Goal: Task Accomplishment & Management: Manage account settings

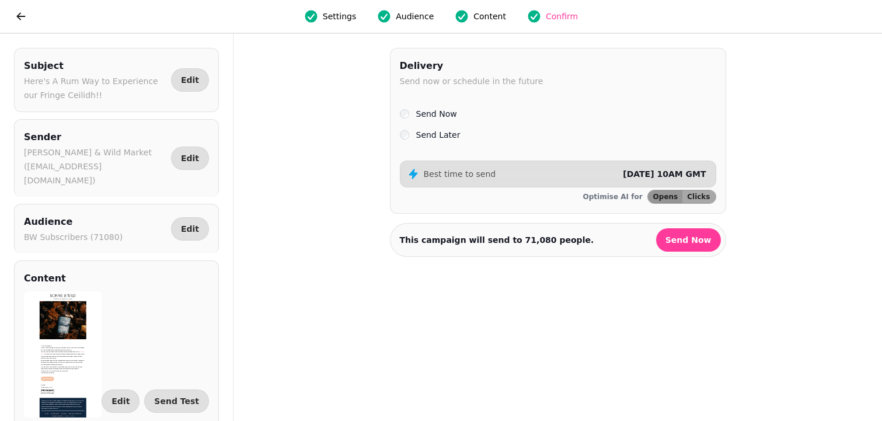
click at [450, 139] on label "Send Later" at bounding box center [438, 135] width 44 height 14
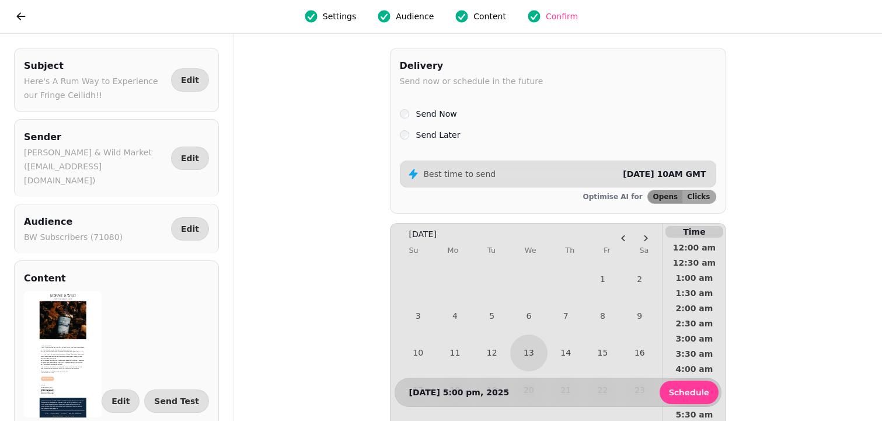
click at [654, 171] on span "[DATE] 10AM GMT" at bounding box center [664, 173] width 83 height 9
click at [636, 174] on span "[DATE] 10AM GMT" at bounding box center [664, 173] width 83 height 9
click at [699, 199] on span "Clicks" at bounding box center [698, 196] width 23 height 7
click at [664, 196] on span "Opens" at bounding box center [665, 196] width 25 height 7
click at [455, 344] on button "11" at bounding box center [455, 353] width 34 height 34
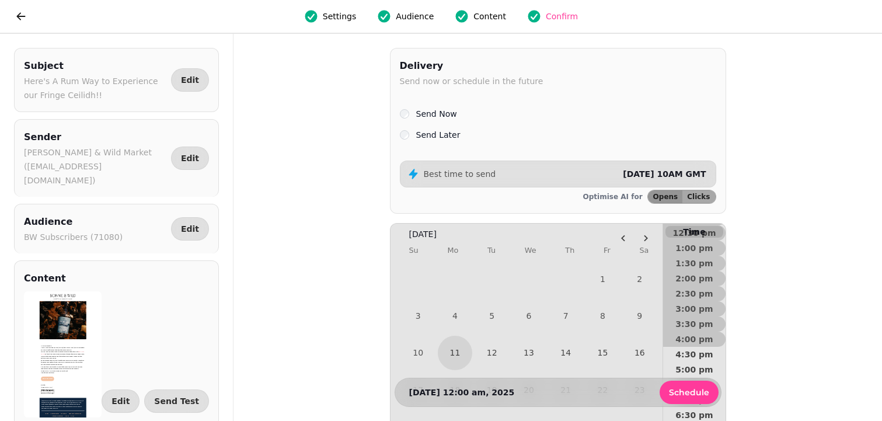
scroll to position [424, 0]
click at [689, 353] on button "5:00 pm" at bounding box center [694, 347] width 62 height 15
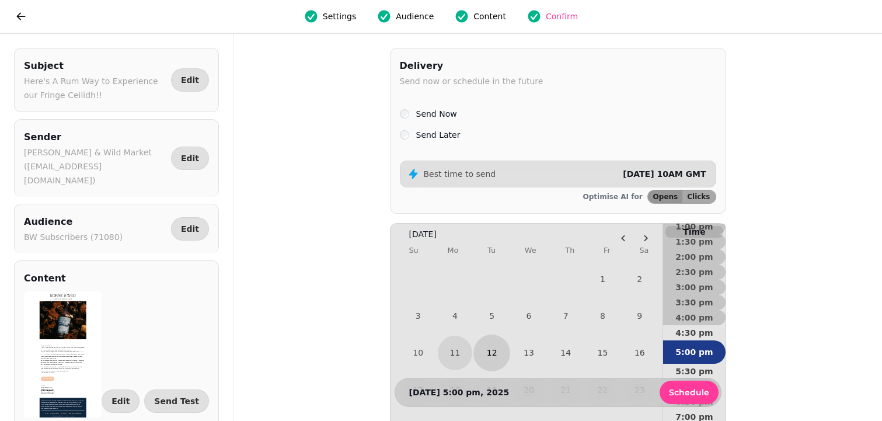
click at [490, 353] on button "12" at bounding box center [491, 352] width 37 height 37
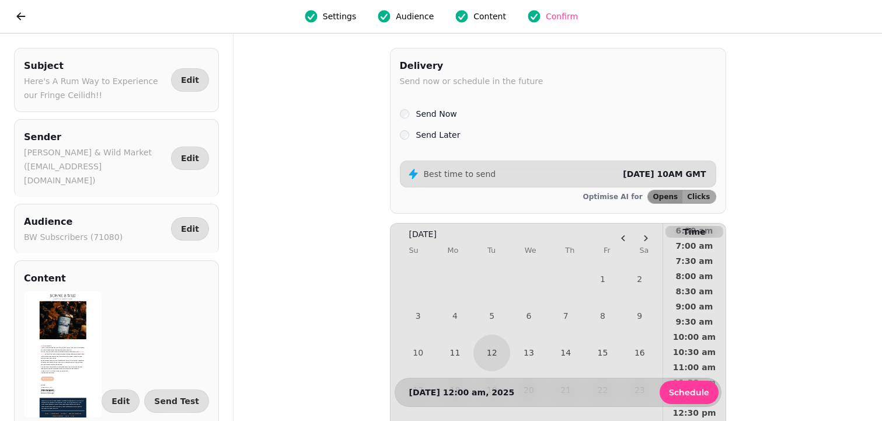
scroll to position [212, 0]
click at [683, 341] on button "10:00 am" at bounding box center [694, 347] width 62 height 15
click at [678, 318] on span "9:00 am" at bounding box center [693, 317] width 43 height 8
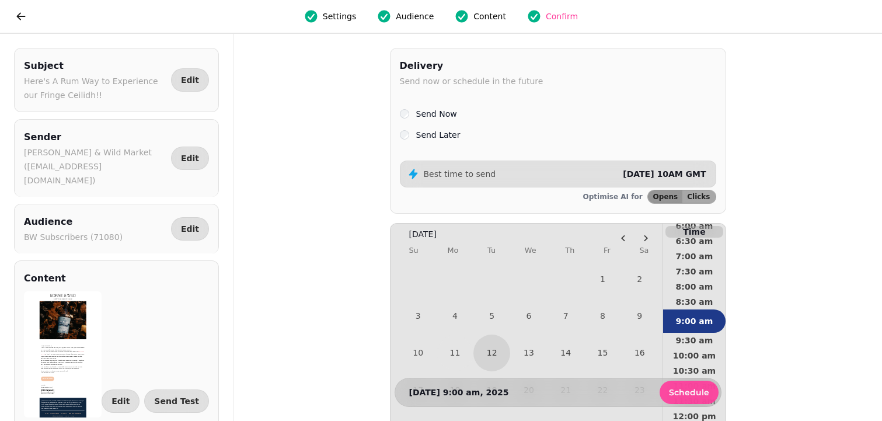
click at [687, 394] on span "Schedule" at bounding box center [689, 392] width 40 height 8
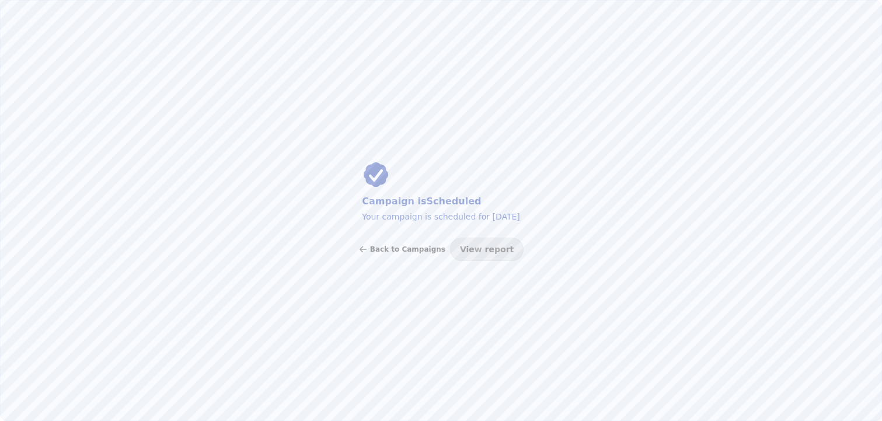
click at [407, 254] on button "Back to Campaigns" at bounding box center [401, 249] width 87 height 23
